Goal: Check status: Check status

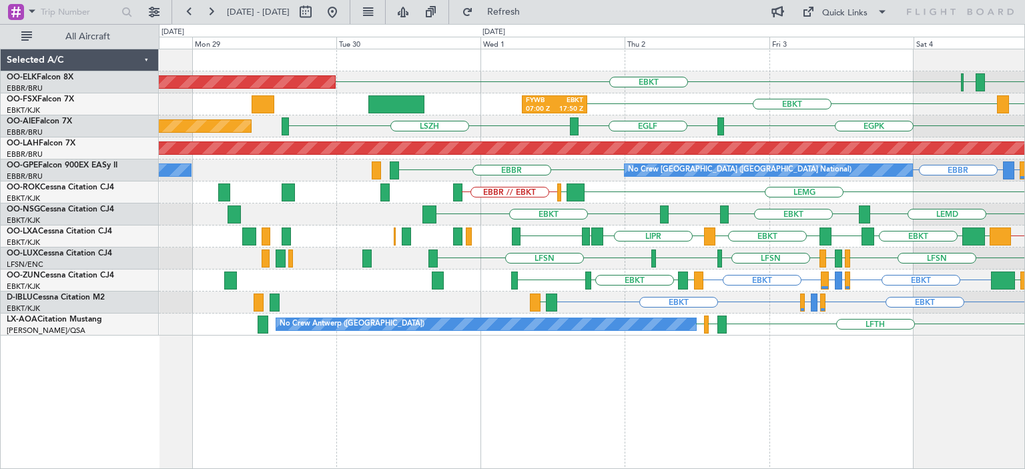
click at [798, 290] on div "LFMN [GEOGRAPHIC_DATA] EBKT Planned Maint [GEOGRAPHIC_DATA]-[GEOGRAPHIC_DATA] L…" at bounding box center [592, 192] width 866 height 286
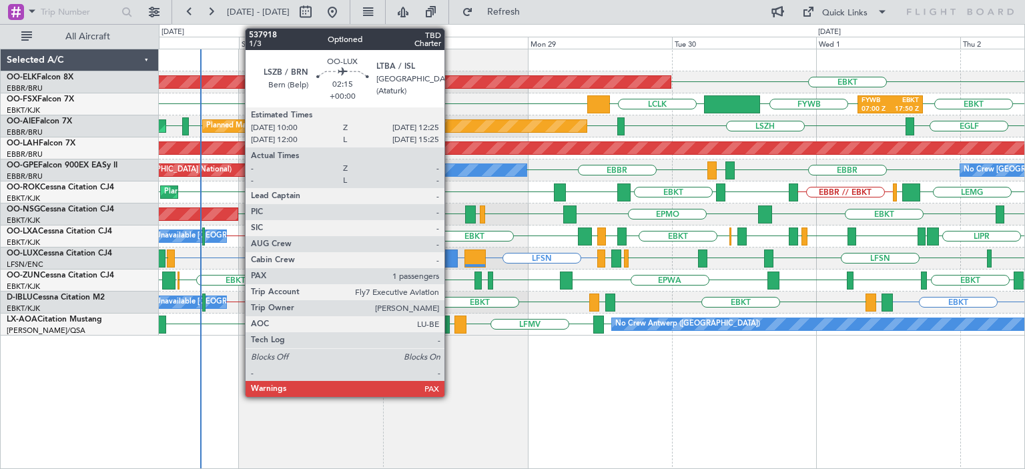
click at [451, 251] on div at bounding box center [450, 259] width 15 height 18
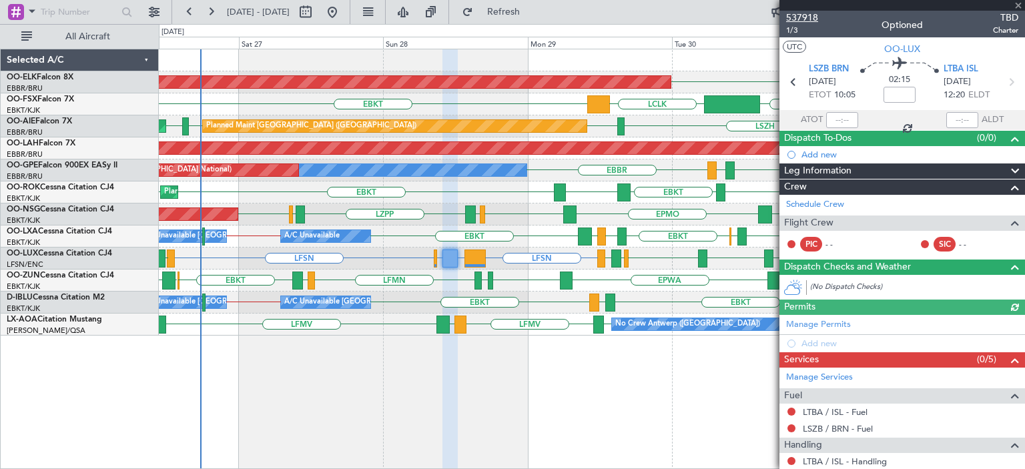
click at [810, 15] on span "537918" at bounding box center [802, 18] width 32 height 14
click at [1022, 5] on span at bounding box center [1018, 6] width 13 height 12
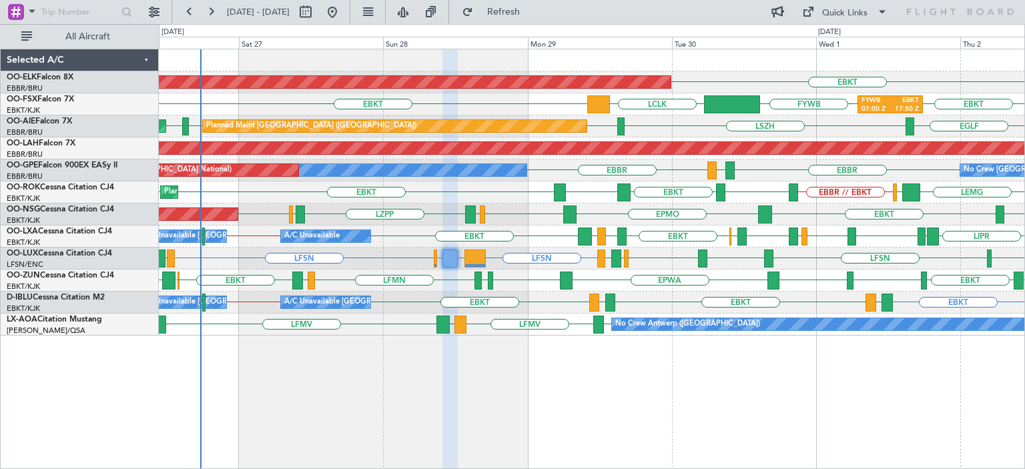
type input "0"
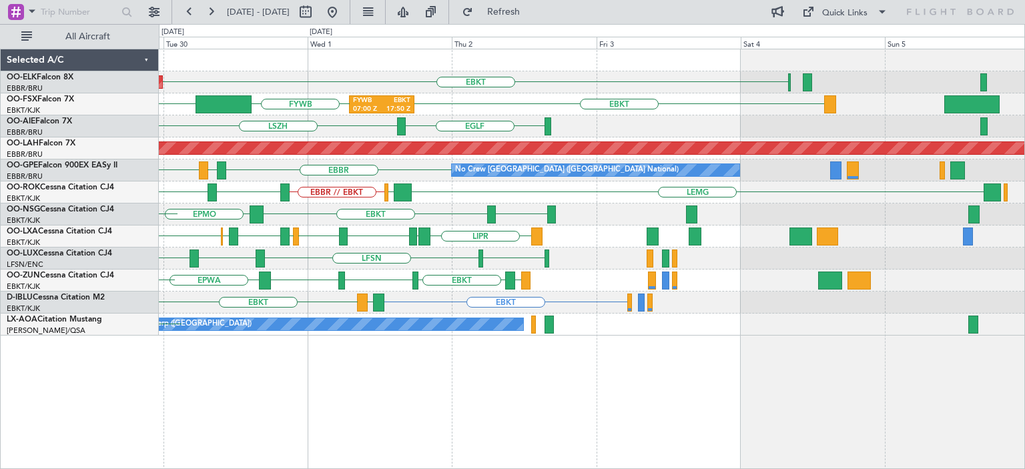
click at [179, 278] on div "EBKT Planned Maint [GEOGRAPHIC_DATA]-[GEOGRAPHIC_DATA] EBKT FYWB LCLK FYWB 07:0…" at bounding box center [592, 192] width 866 height 286
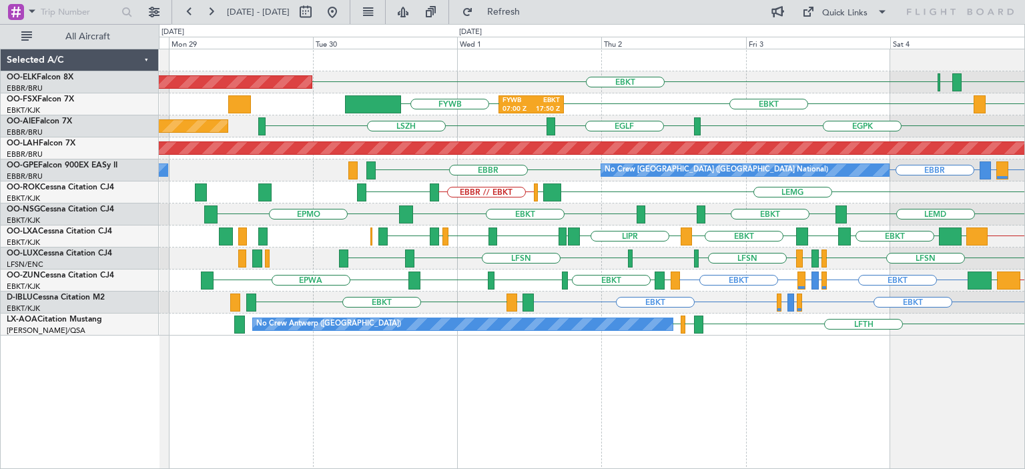
click at [547, 282] on div "EBBR // EBKT EBKT LFPB or EBKT LFMN or EBKT EBKT GMMX LEGE EBKT EGNV EBKT EPWA" at bounding box center [592, 281] width 866 height 22
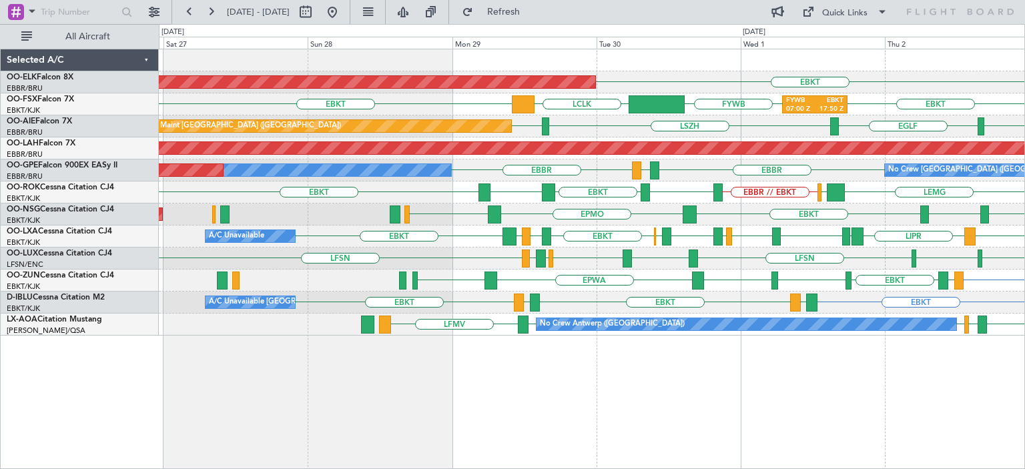
click at [682, 220] on div "EBKT LSZM EBKT EPMO EBKT Planned Maint [GEOGRAPHIC_DATA] ([GEOGRAPHIC_DATA]) LE…" at bounding box center [592, 215] width 866 height 22
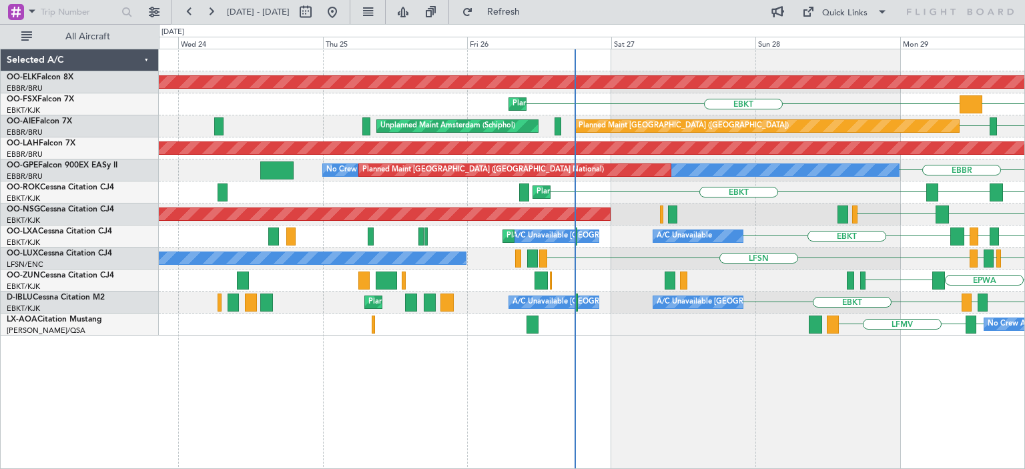
click at [800, 237] on div "Planned Maint Kortrijk-[GEOGRAPHIC_DATA] EBKT LCLK EBKT Planned Maint [GEOGRAPH…" at bounding box center [592, 192] width 866 height 286
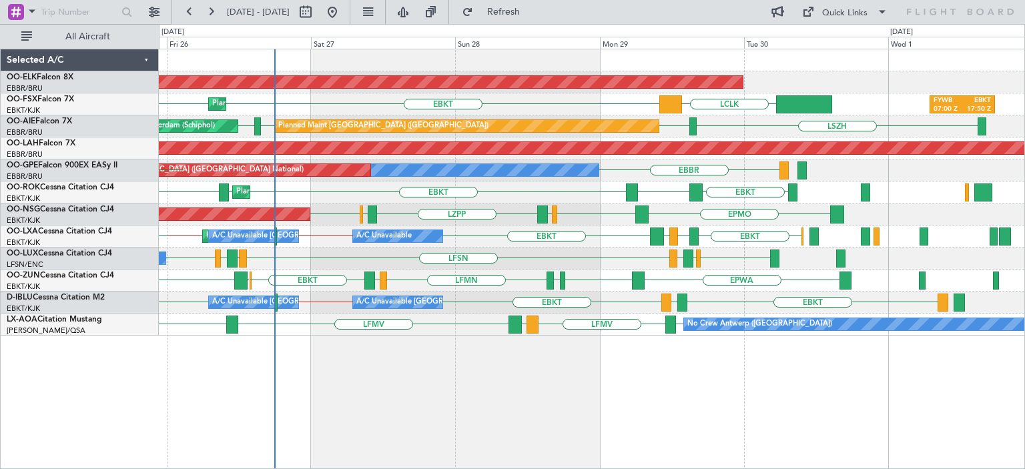
click at [452, 260] on div "Planned Maint Kortrijk-[GEOGRAPHIC_DATA] LCLK EBKT EBKT Planned Maint [GEOGRAPH…" at bounding box center [592, 192] width 866 height 286
